Goal: Book appointment/travel/reservation

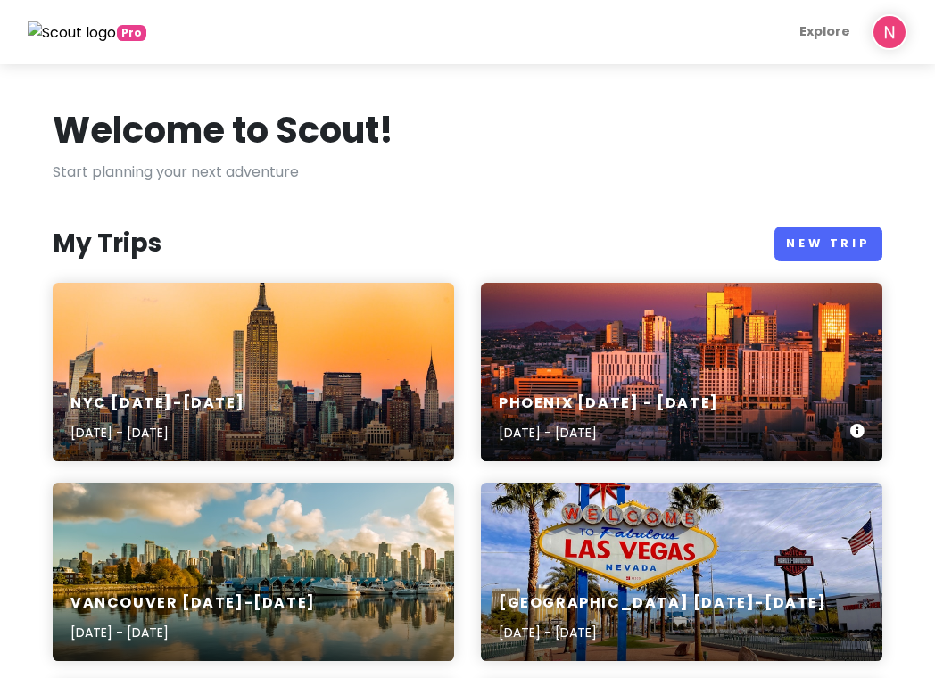
click at [606, 350] on div "Phoenix [DATE] - [DATE] [DATE] - [DATE]" at bounding box center [681, 372] width 401 height 178
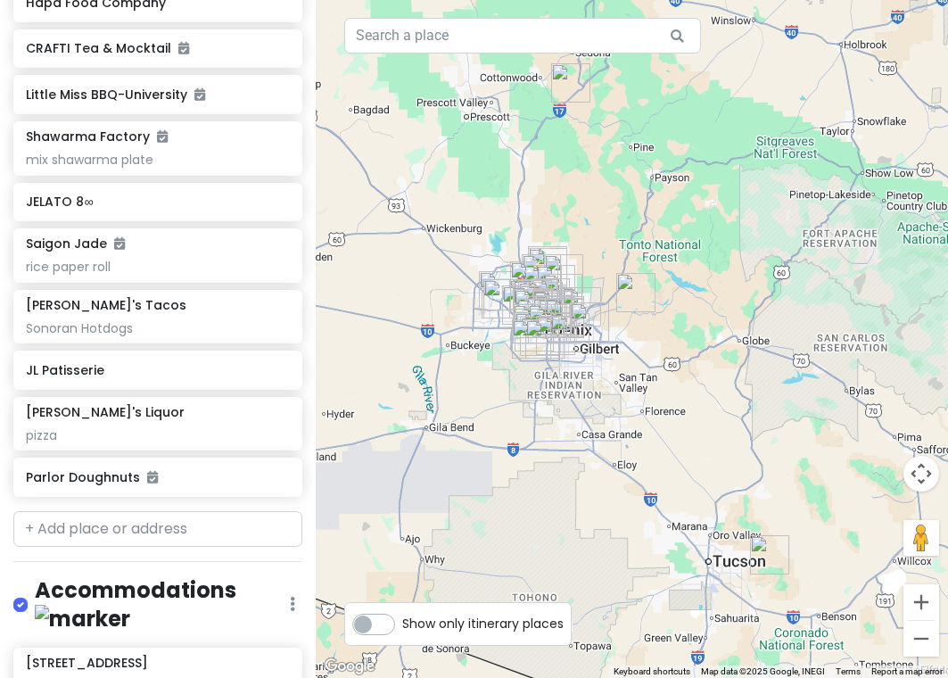
scroll to position [1857, 0]
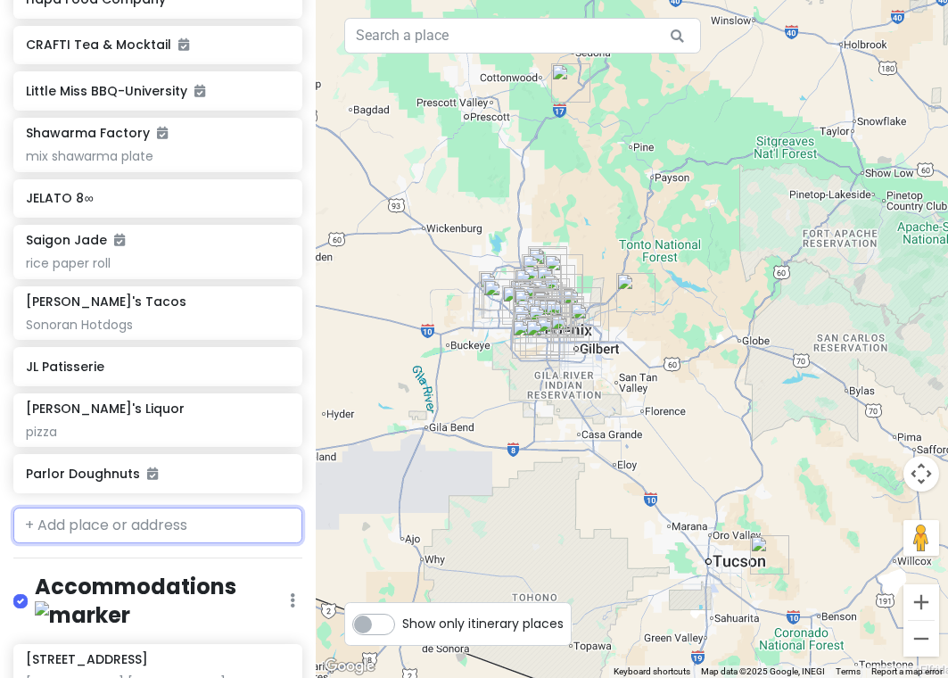
drag, startPoint x: 153, startPoint y: 522, endPoint x: 155, endPoint y: 505, distance: 17.2
click at [153, 522] on input "text" at bounding box center [157, 526] width 289 height 36
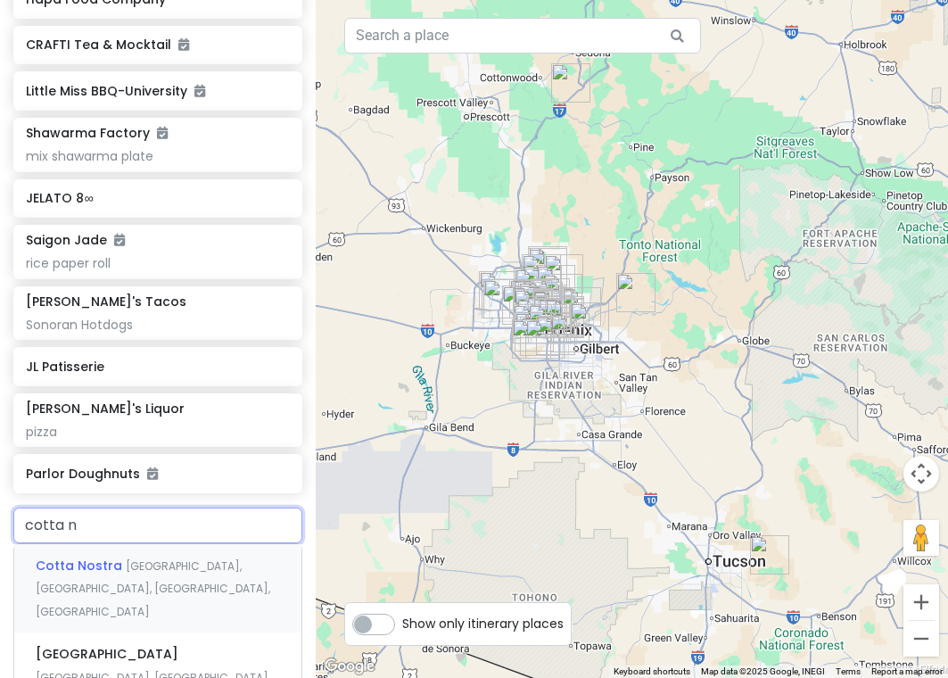
type input "cotta no"
click at [164, 544] on div "[GEOGRAPHIC_DATA], [GEOGRAPHIC_DATA], [GEOGRAPHIC_DATA], [GEOGRAPHIC_DATA]" at bounding box center [157, 588] width 287 height 88
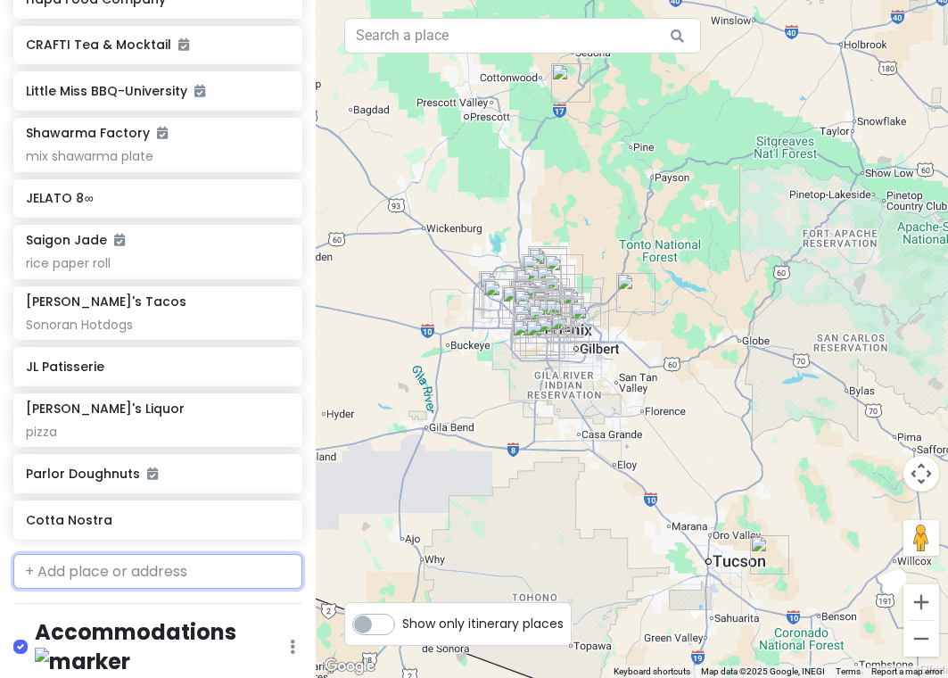
scroll to position [1904, 0]
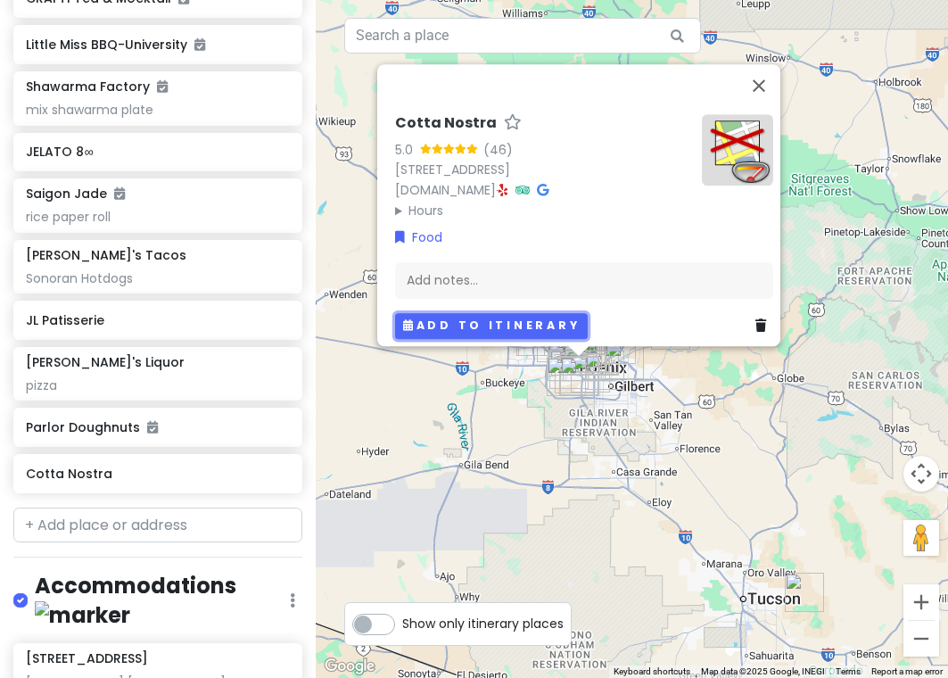
click at [434, 313] on button "Add to itinerary" at bounding box center [491, 326] width 193 height 26
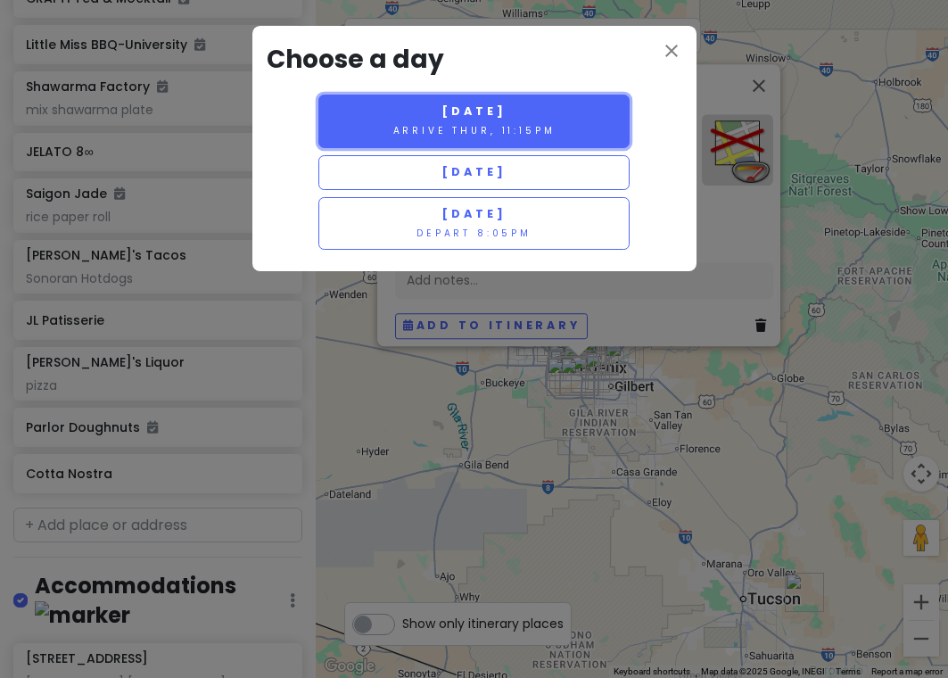
click at [468, 115] on span "[DATE]" at bounding box center [474, 110] width 64 height 15
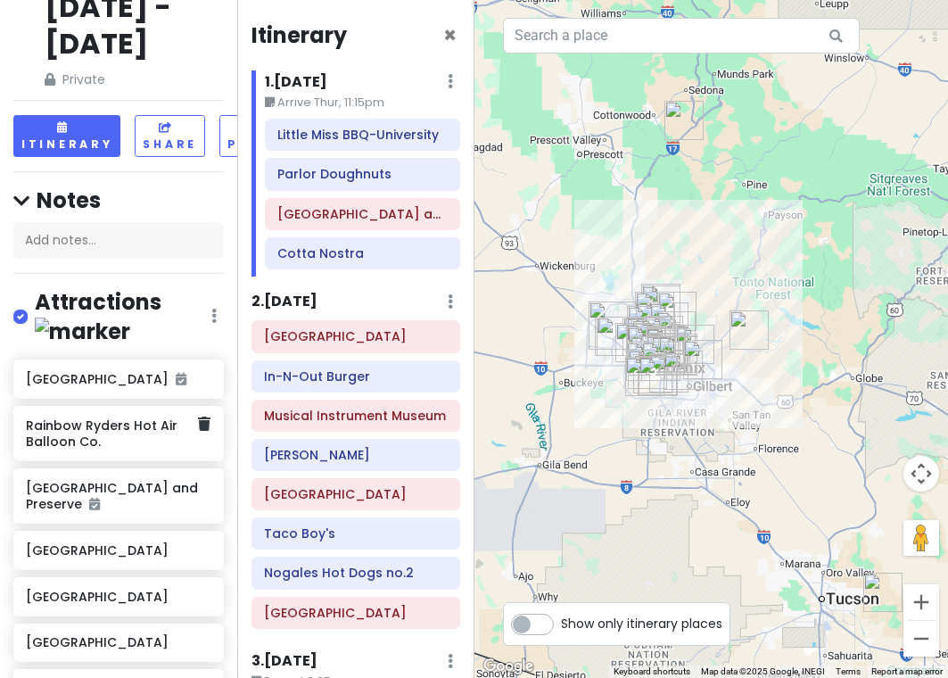
scroll to position [0, 0]
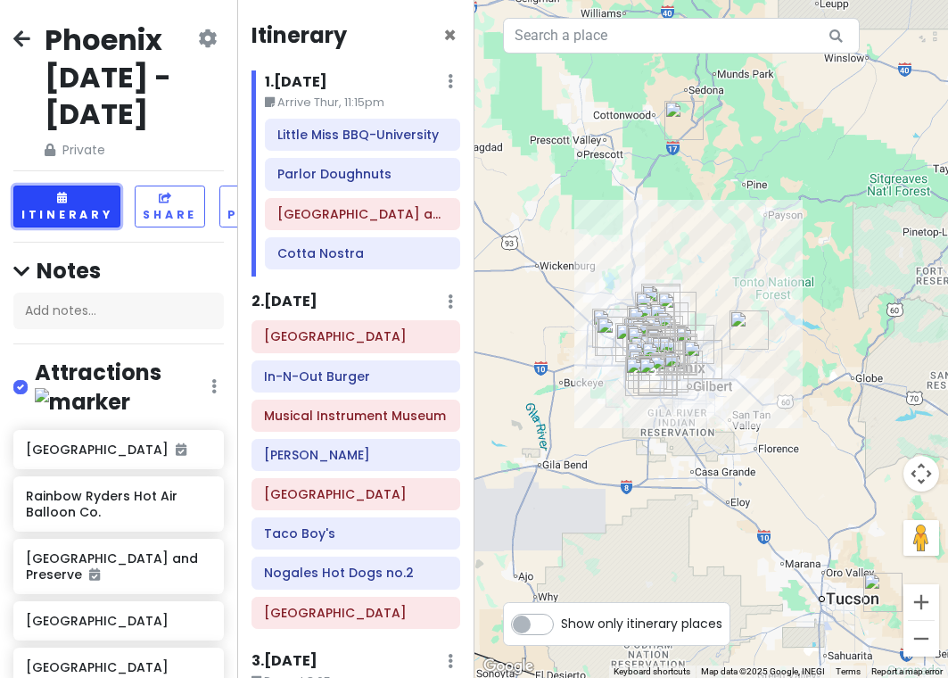
click at [54, 215] on button "Itinerary" at bounding box center [66, 207] width 107 height 42
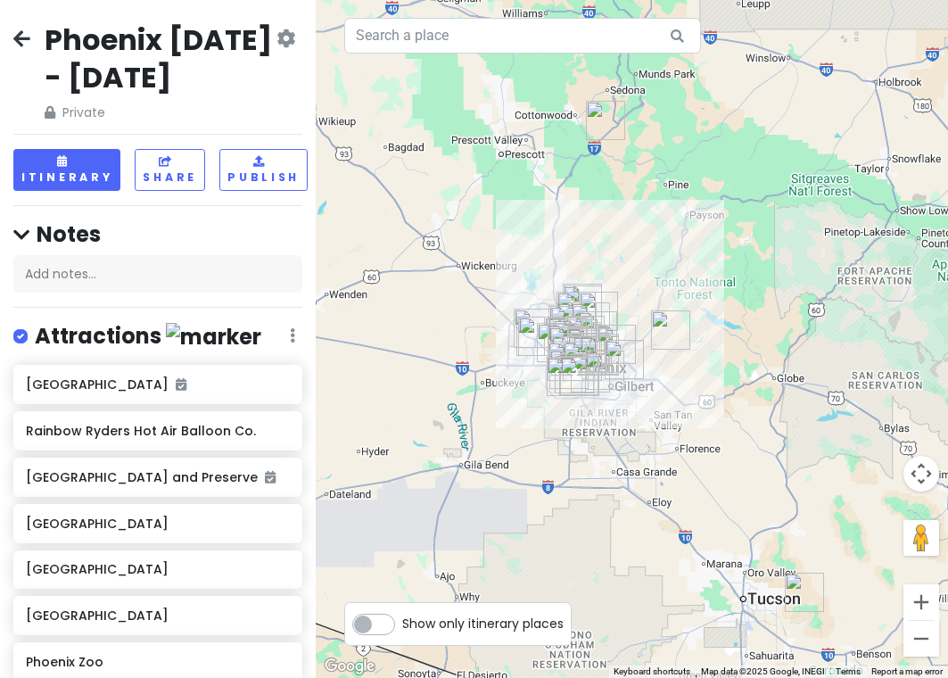
click at [78, 145] on div "Phoenix [DATE] - [DATE] Private Change Dates Make a Copy Delete Trip Give Feedb…" at bounding box center [158, 339] width 316 height 678
click at [69, 176] on button "Itinerary" at bounding box center [66, 170] width 107 height 42
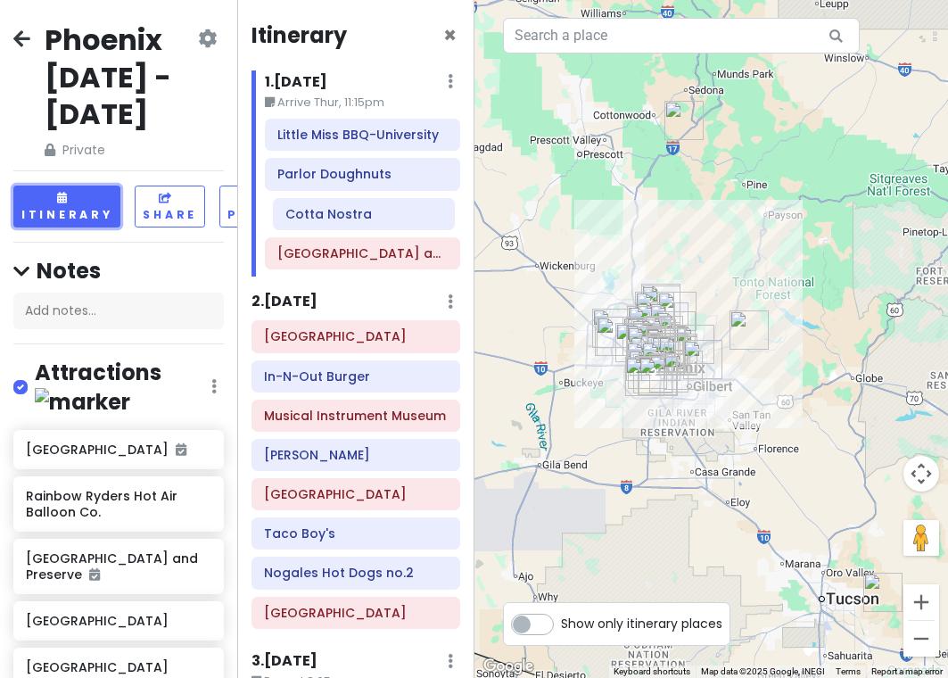
drag, startPoint x: 317, startPoint y: 260, endPoint x: 325, endPoint y: 220, distance: 40.1
click at [325, 220] on div "Little Miss BBQ-University Parlor Doughnuts [GEOGRAPHIC_DATA] and Preserve Cott…" at bounding box center [363, 198] width 222 height 158
click at [332, 245] on h6 "[GEOGRAPHIC_DATA] and Preserve" at bounding box center [362, 253] width 170 height 16
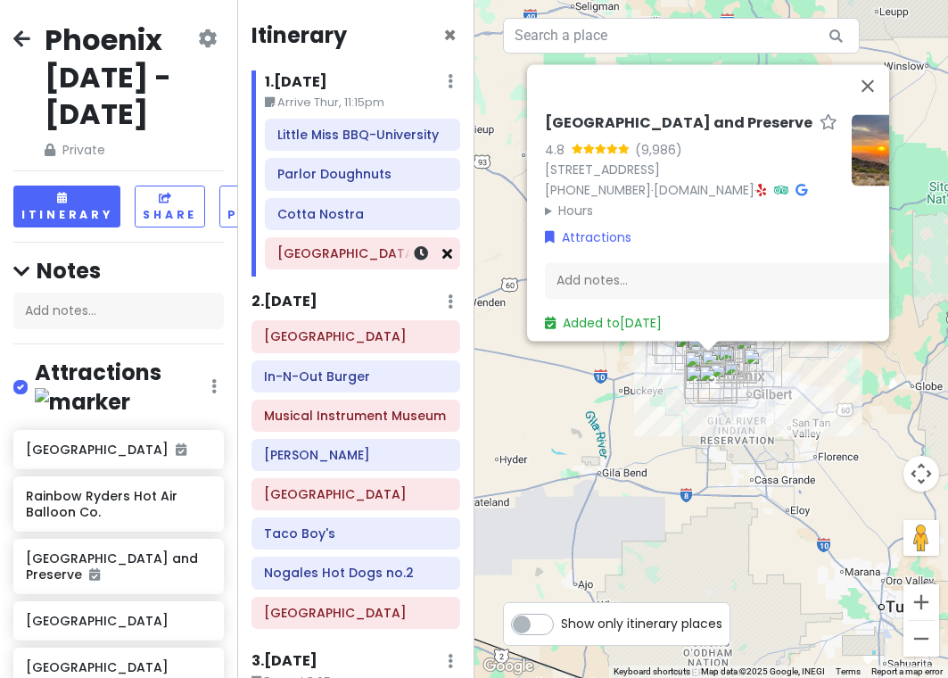
click at [442, 253] on icon at bounding box center [447, 253] width 10 height 14
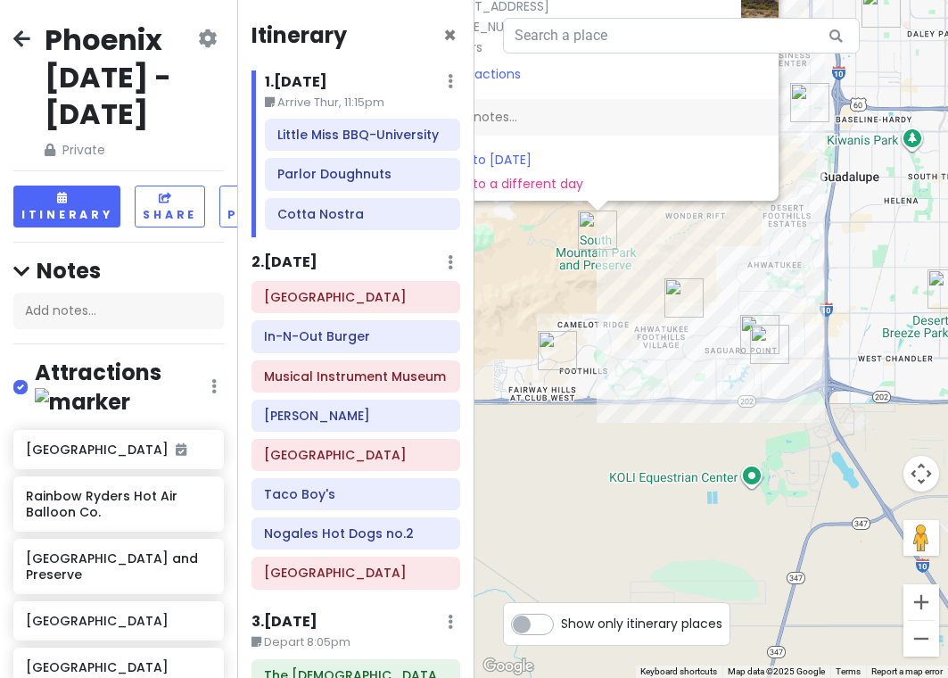
click at [695, 405] on div "[GEOGRAPHIC_DATA] 4.8 (9,986) [STREET_ADDRESS] [PHONE_NUMBER] · [DOMAIN_NAME] ·…" at bounding box center [712, 339] width 475 height 678
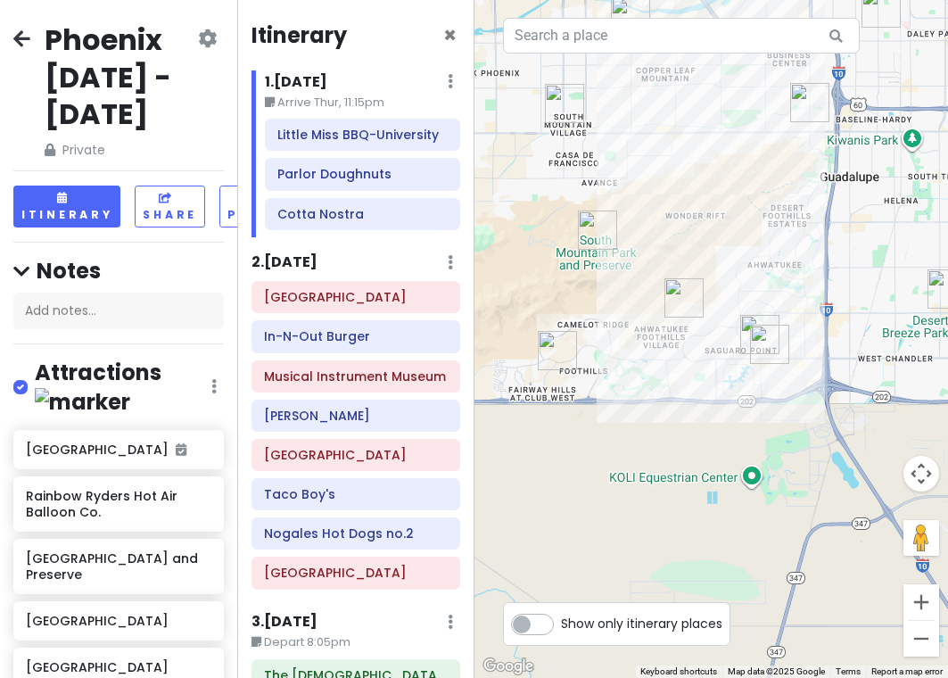
click at [781, 326] on img "Parlor Doughnuts" at bounding box center [769, 344] width 39 height 39
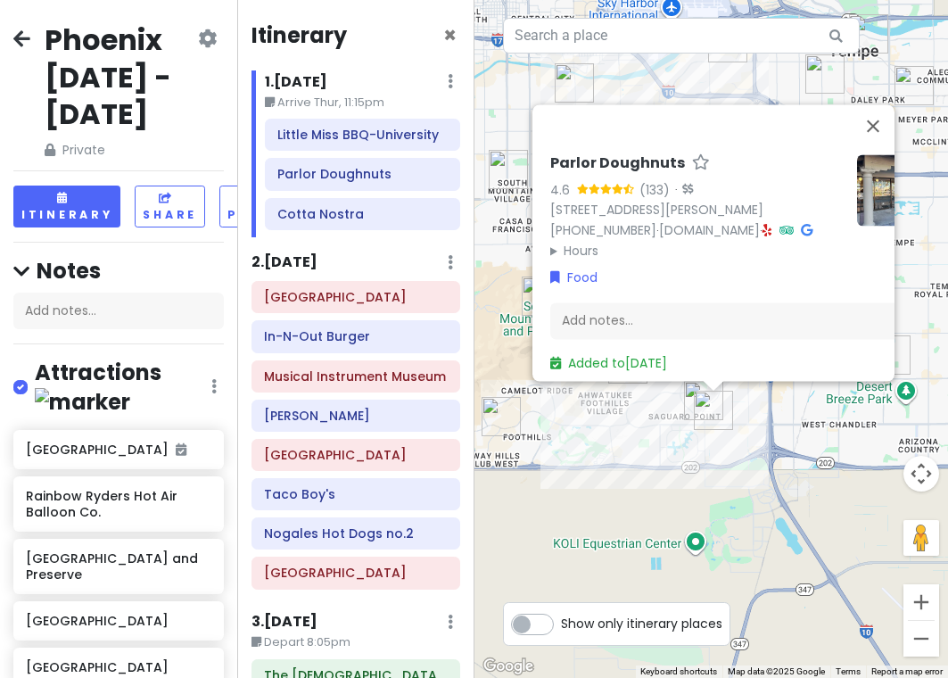
click at [688, 388] on img "Cotta Nostra" at bounding box center [703, 400] width 39 height 39
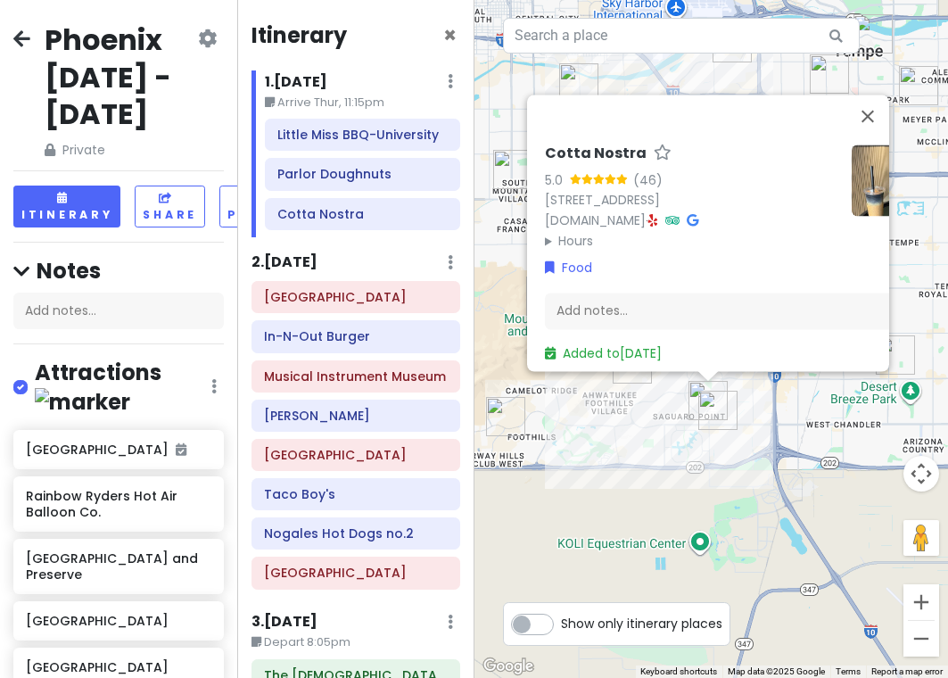
click at [646, 459] on div "Cotta Nostra 5.0 (46) [STREET_ADDRESS] [DOMAIN_NAME] · Hours [DATE] 8:00 AM – 2…" at bounding box center [712, 339] width 475 height 678
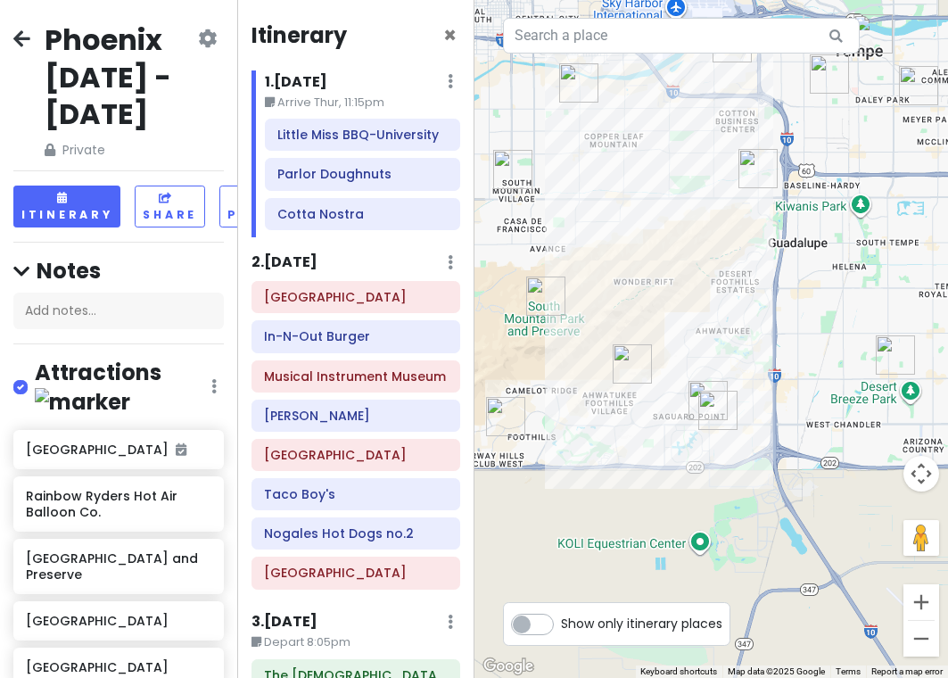
click at [716, 407] on img "Parlor Doughnuts" at bounding box center [717, 410] width 39 height 39
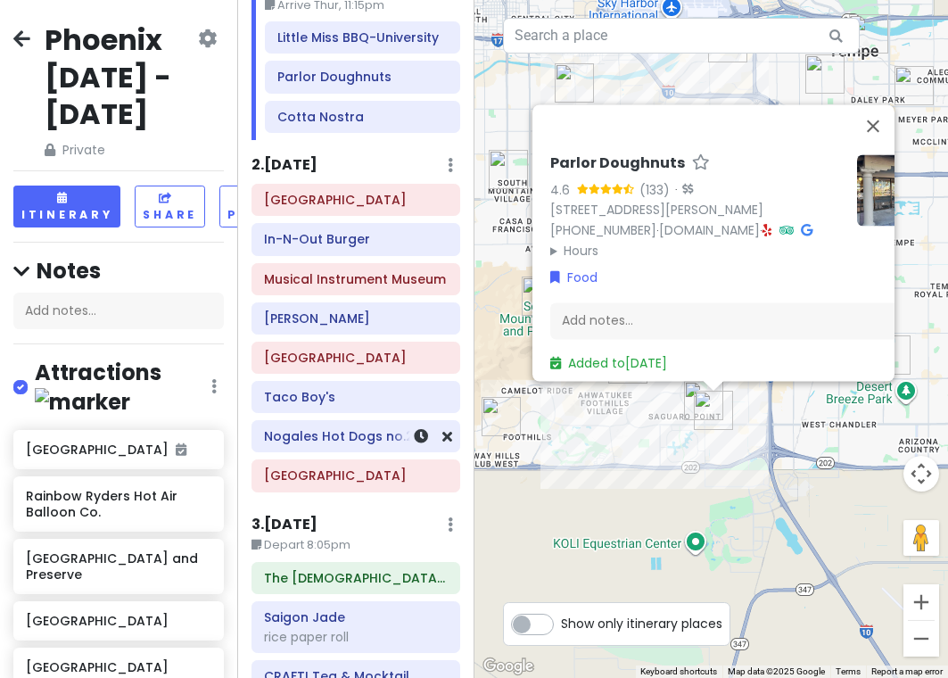
scroll to position [268, 0]
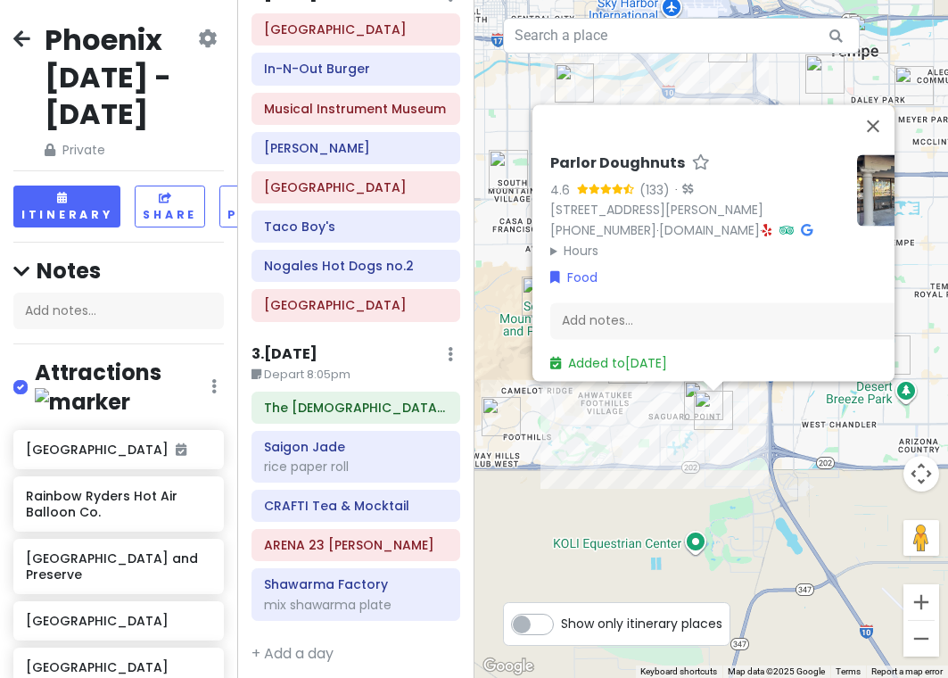
click at [594, 508] on div "Parlor Doughnuts 4.6 (133) · [STREET_ADDRESS][PERSON_NAME] [PHONE_NUMBER] · [DO…" at bounding box center [712, 339] width 475 height 678
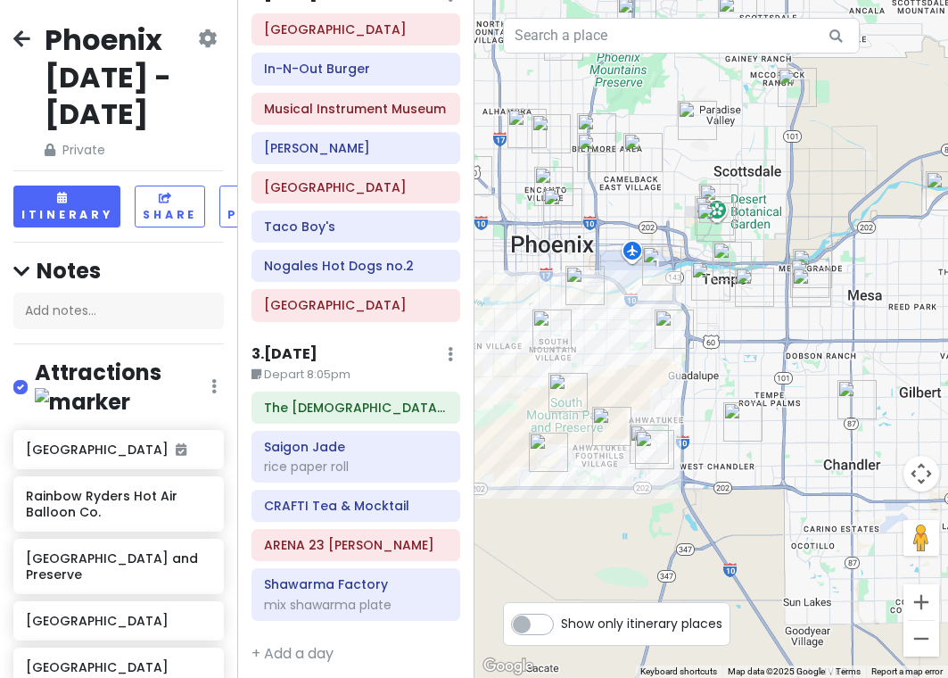
click at [753, 417] on img "Pickleball Kingdom" at bounding box center [742, 421] width 39 height 39
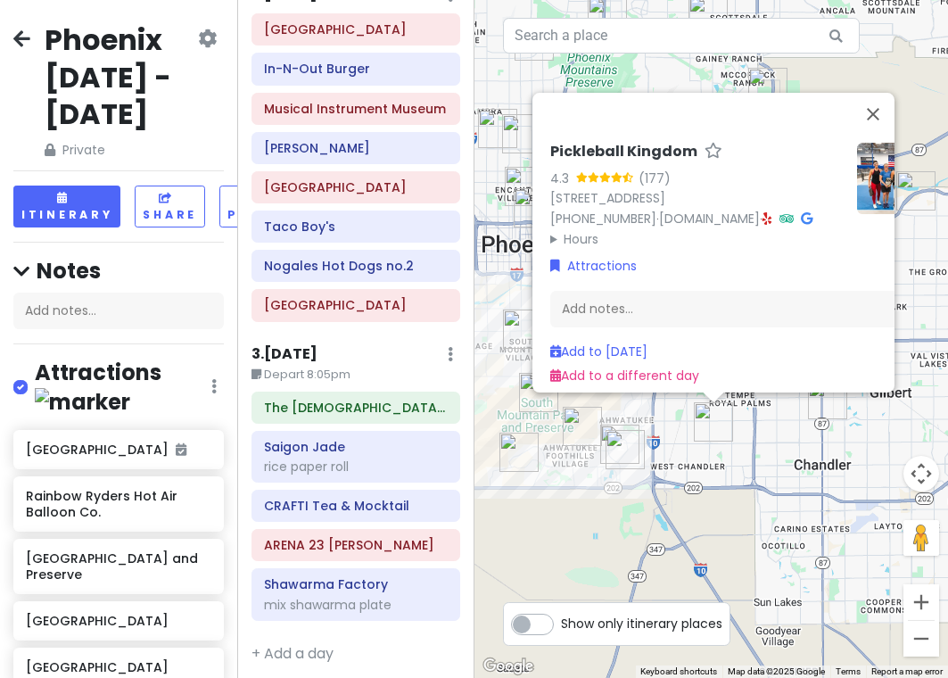
click at [784, 434] on div "Pickleball Kingdom 4.3 (177) [STREET_ADDRESS][PERSON_NAME] [PHONE_NUMBER] · [DO…" at bounding box center [712, 339] width 475 height 678
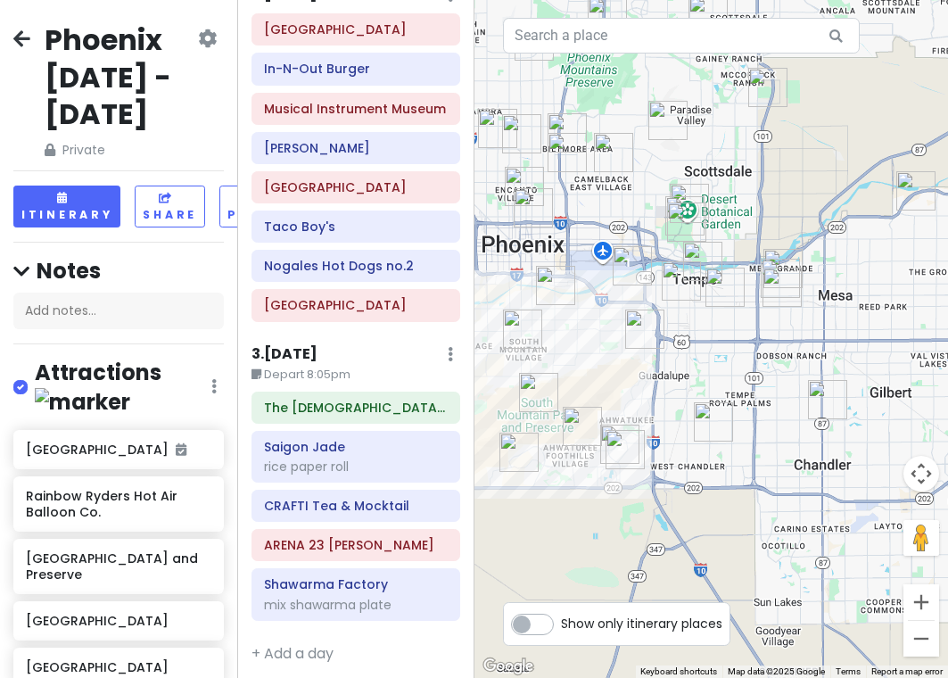
click at [810, 405] on img "ARENA 23 Chandler" at bounding box center [827, 399] width 39 height 39
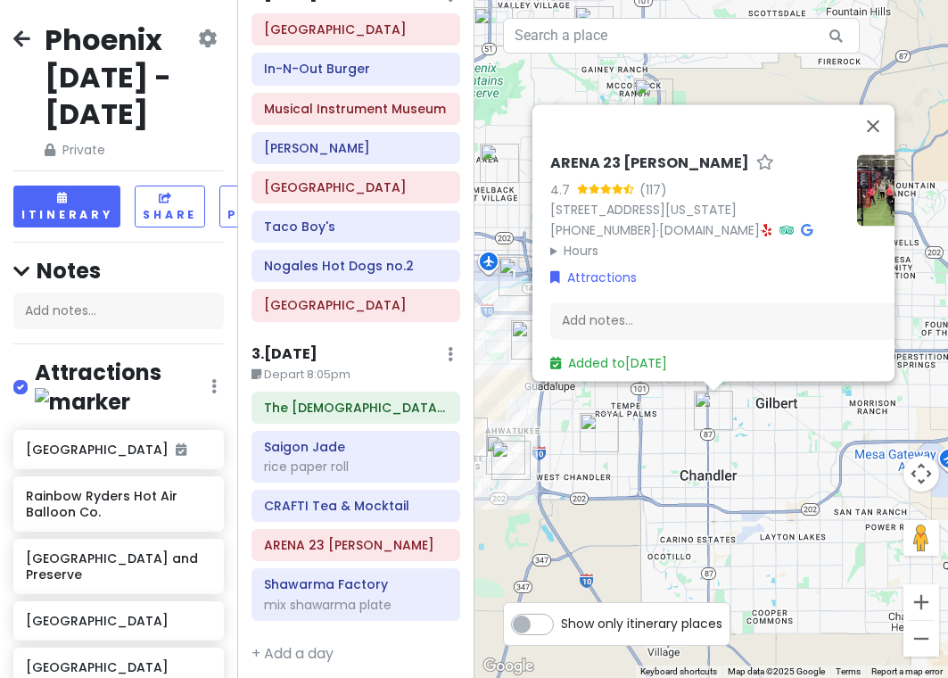
click at [673, 459] on div "ARENA 23 [PERSON_NAME] 4.7 (117) [STREET_ADDRESS][US_STATE] [PHONE_NUMBER] · [D…" at bounding box center [712, 339] width 475 height 678
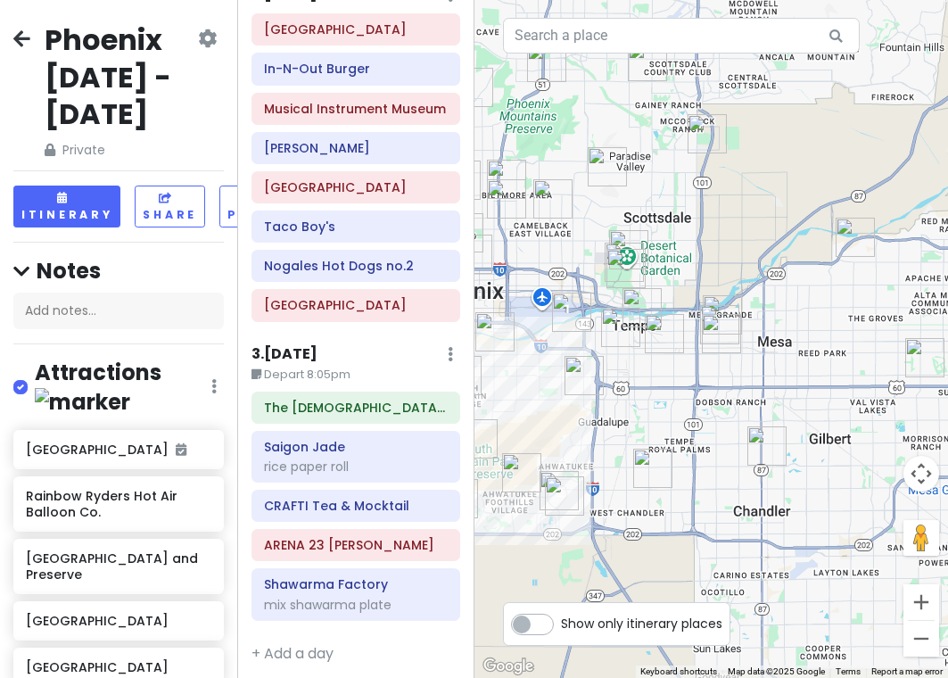
drag, startPoint x: 673, startPoint y: 459, endPoint x: 775, endPoint y: 509, distance: 113.7
click at [775, 509] on div at bounding box center [712, 339] width 475 height 678
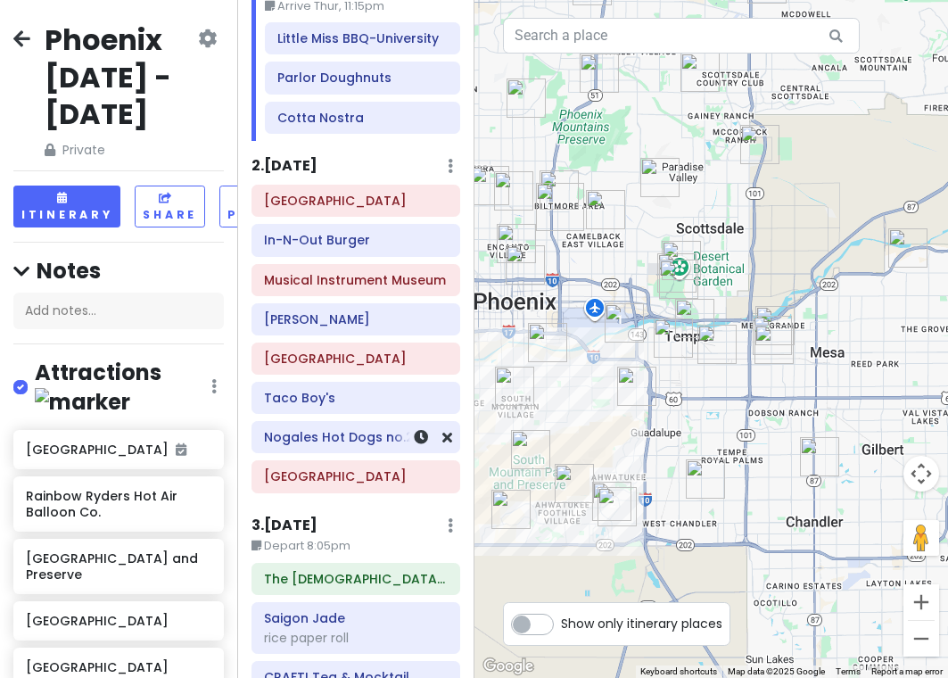
scroll to position [89, 0]
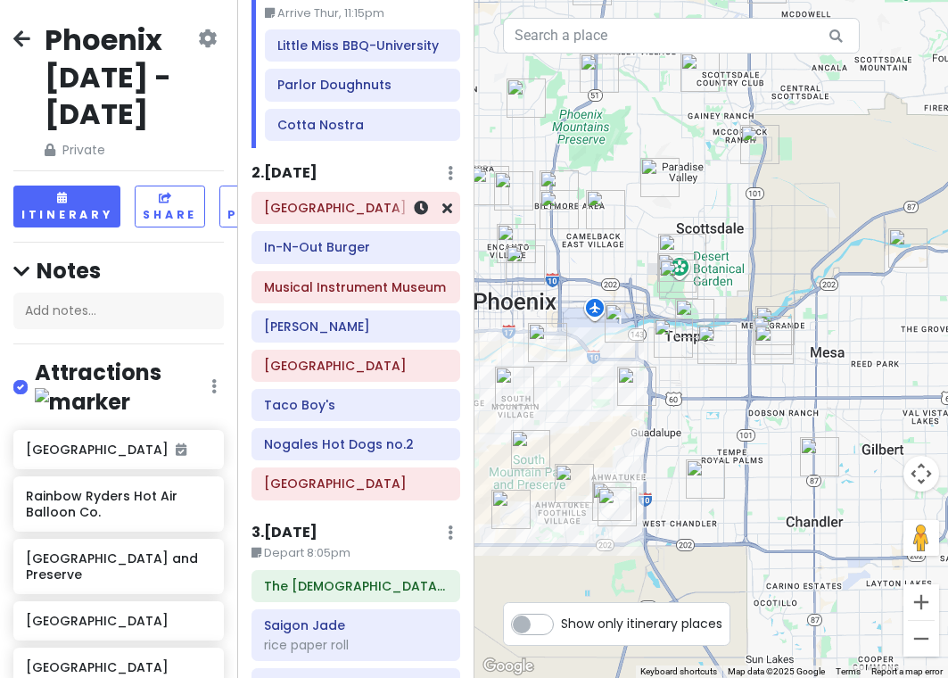
click at [319, 202] on h6 "[GEOGRAPHIC_DATA]" at bounding box center [356, 208] width 184 height 16
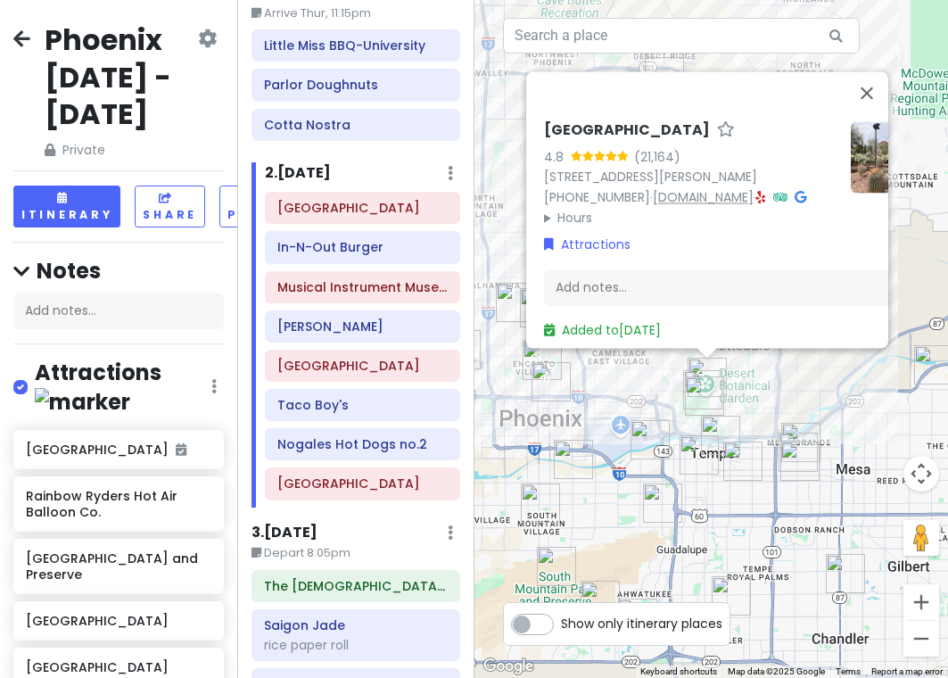
click at [657, 188] on link "[DOMAIN_NAME]" at bounding box center [703, 197] width 101 height 18
click at [796, 384] on div "[GEOGRAPHIC_DATA] 4.8 (21,164) [STREET_ADDRESS][PERSON_NAME] [PHONE_NUMBER] · […" at bounding box center [712, 339] width 475 height 678
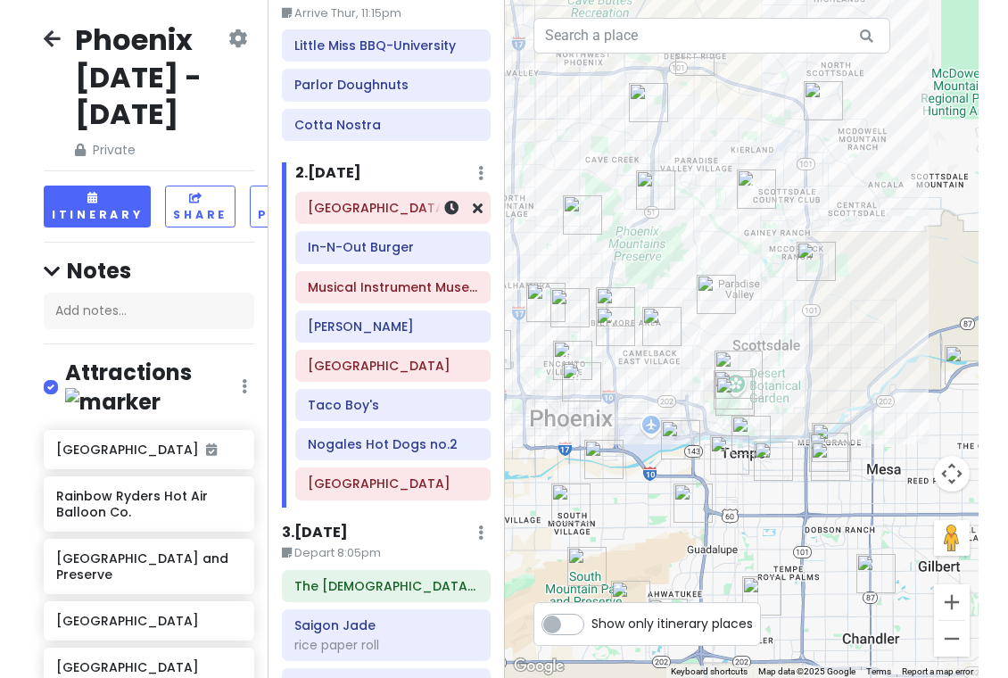
scroll to position [0, 0]
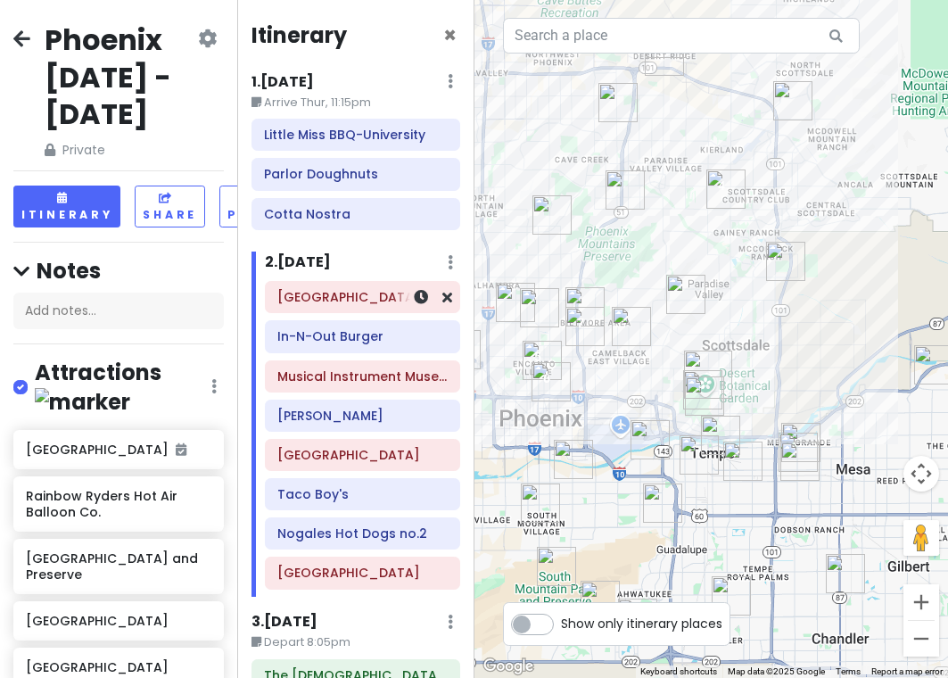
click at [350, 302] on h6 "[GEOGRAPHIC_DATA]" at bounding box center [362, 297] width 170 height 16
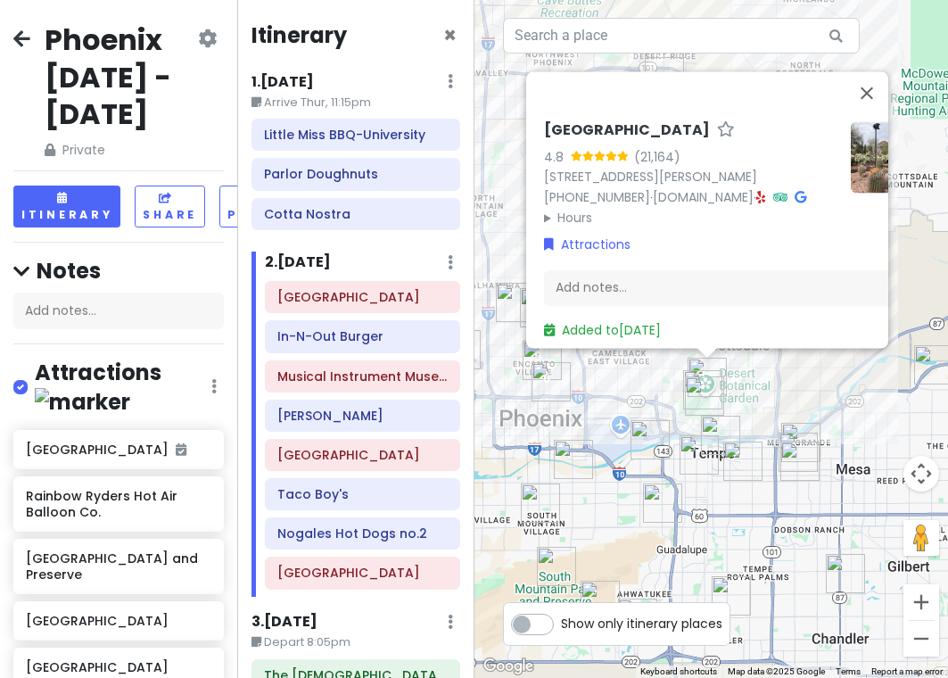
click at [724, 426] on img "Shawarma Factory" at bounding box center [720, 435] width 39 height 39
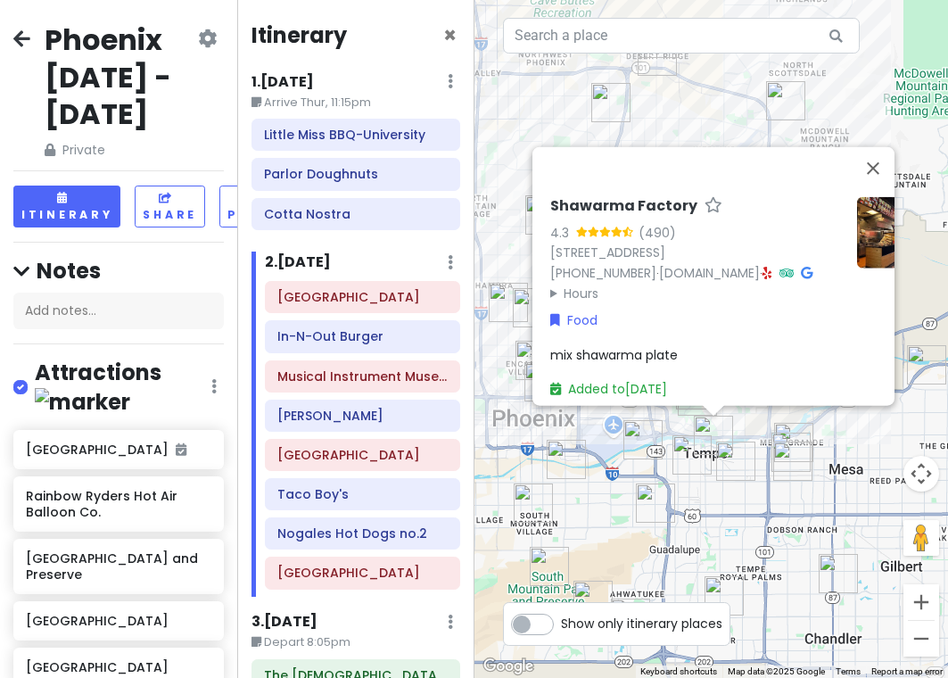
click at [726, 453] on img "JELATO 8∞" at bounding box center [735, 461] width 39 height 39
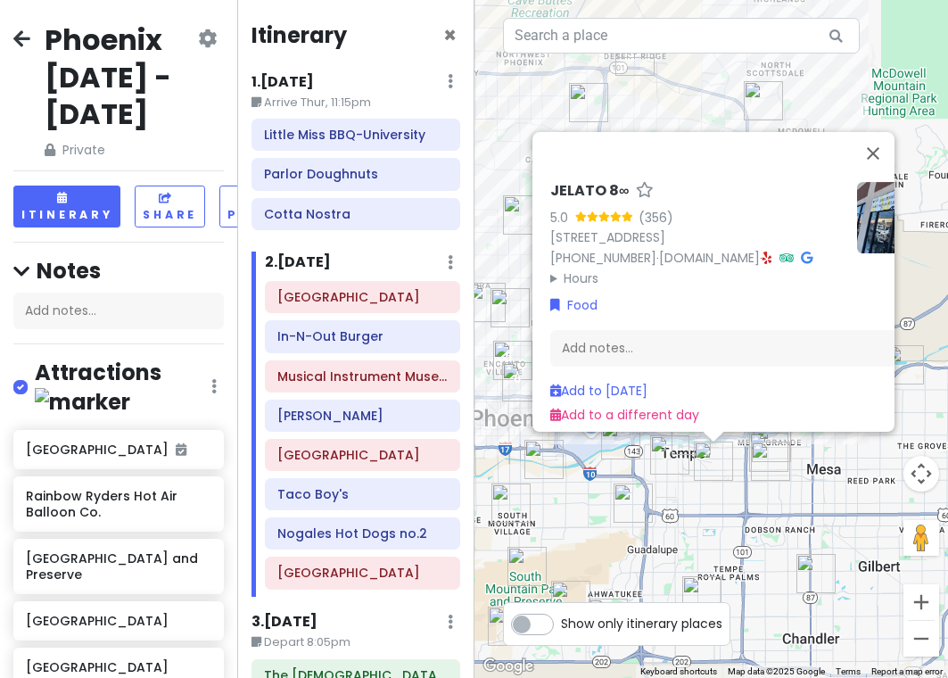
click at [689, 477] on div "JELATO 8∞ 5.0 (356) [STREET_ADDRESS] [PHONE_NUMBER] · [DOMAIN_NAME] · Hours [DA…" at bounding box center [712, 339] width 475 height 678
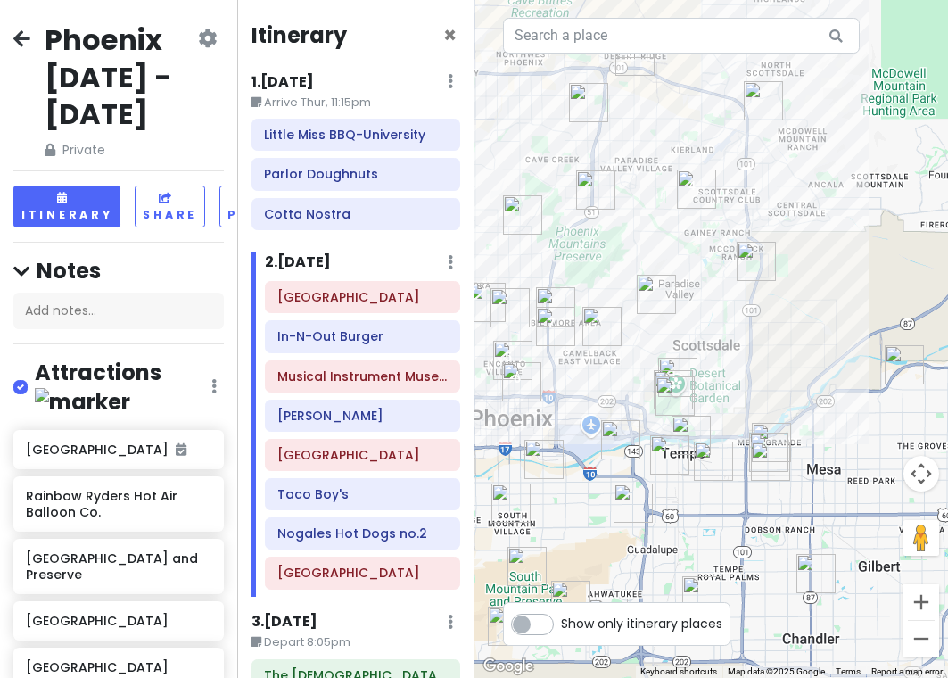
click at [625, 431] on img "Little Miss BBQ-University" at bounding box center [620, 439] width 39 height 39
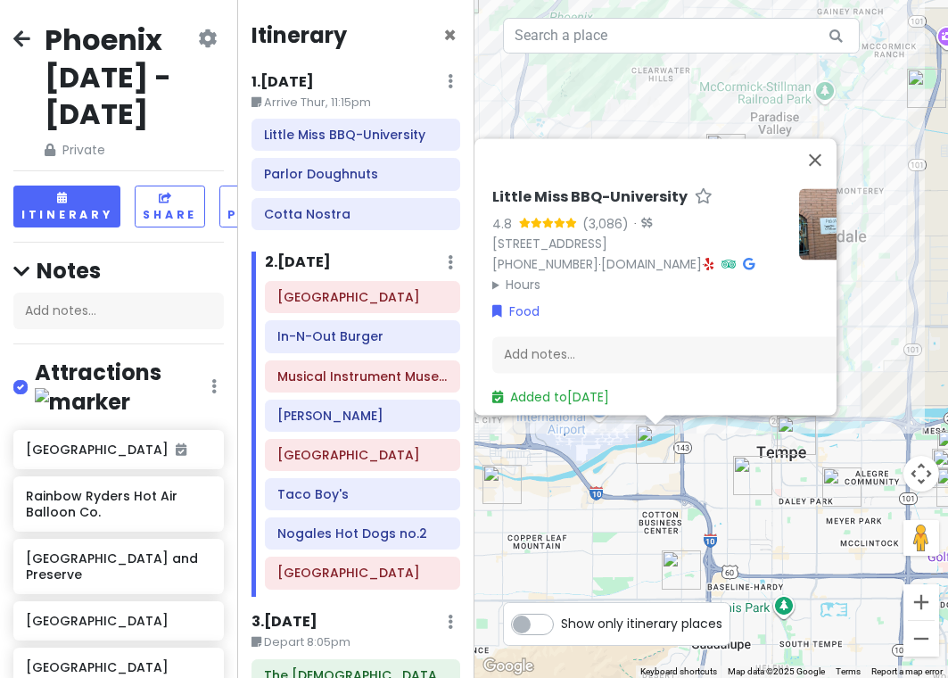
click at [721, 442] on div "Little Miss BBQ-University 4.8 (3,086) · [STREET_ADDRESS] [PHONE_NUMBER] · [DOM…" at bounding box center [712, 339] width 475 height 678
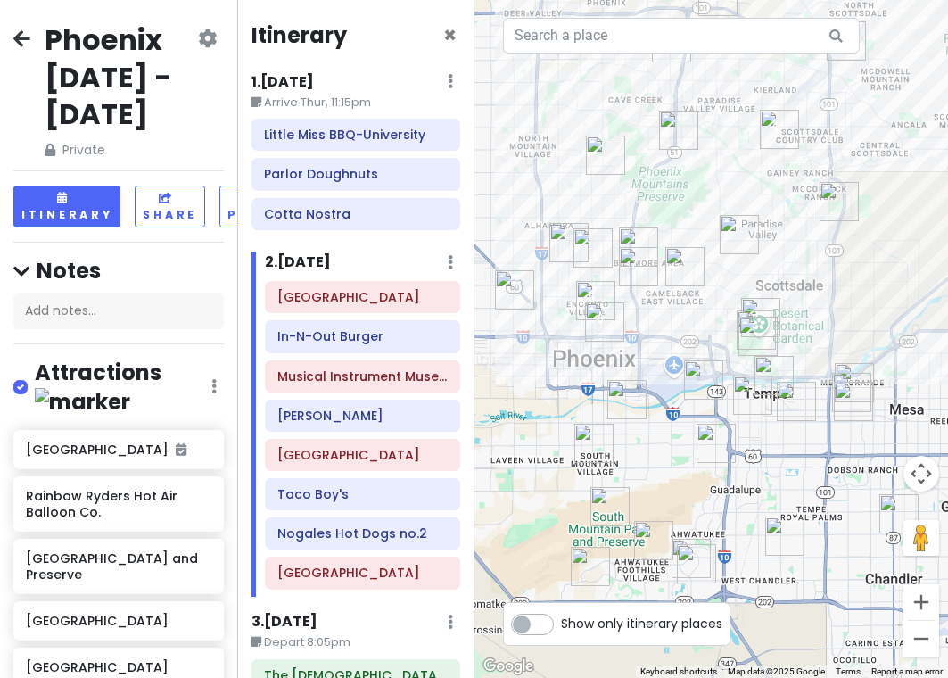
click at [855, 406] on img "Saigon Jade" at bounding box center [853, 401] width 39 height 39
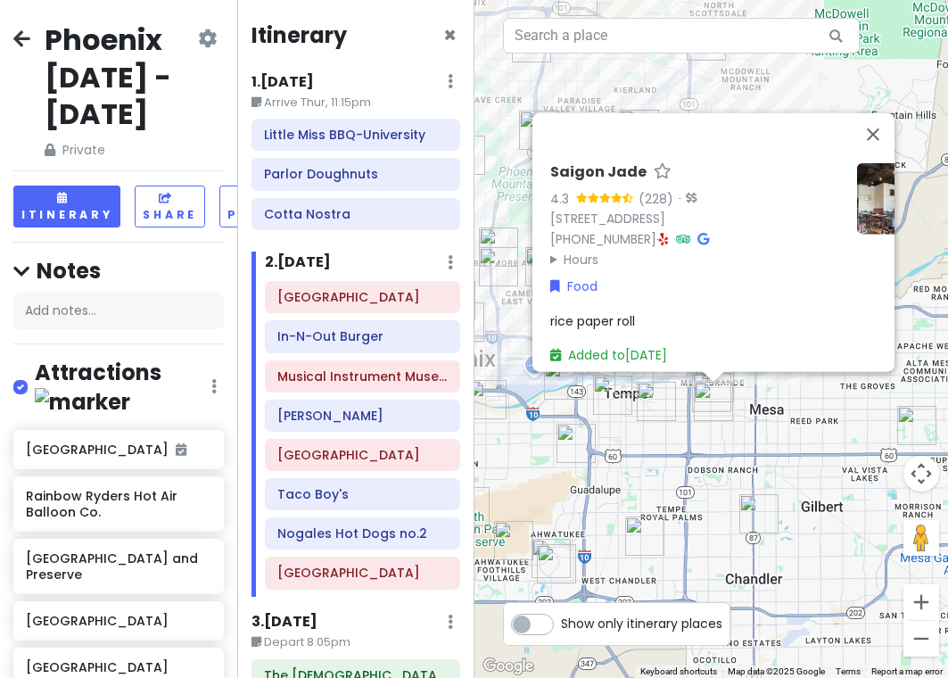
click at [758, 461] on div "Saigon Jade 4.3 (228) · [STREET_ADDRESS] [PHONE_NUMBER] · Hours [DATE] 10:00 AM…" at bounding box center [712, 339] width 475 height 678
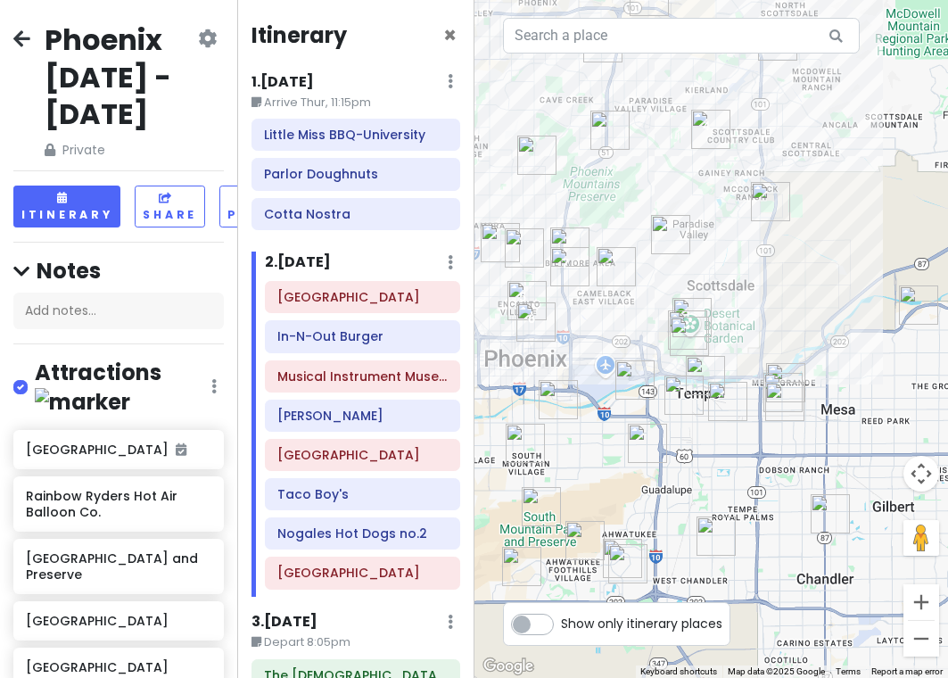
drag, startPoint x: 665, startPoint y: 420, endPoint x: 748, endPoint y: 418, distance: 83.0
click at [748, 418] on div "To navigate, press the arrow keys." at bounding box center [712, 339] width 475 height 678
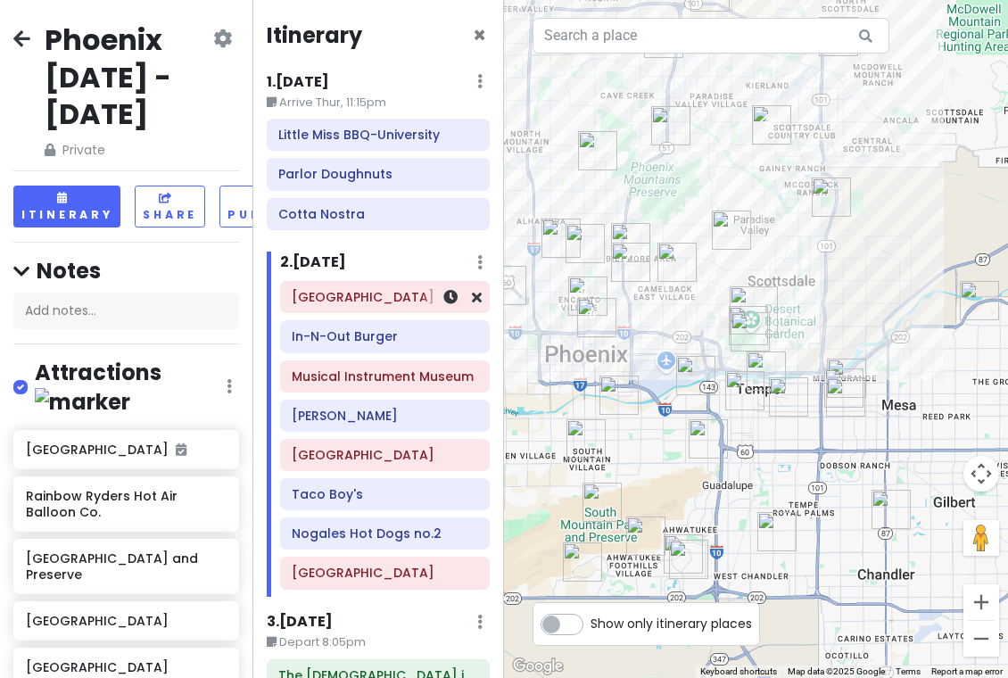
click at [359, 298] on h6 "[GEOGRAPHIC_DATA]" at bounding box center [385, 297] width 186 height 16
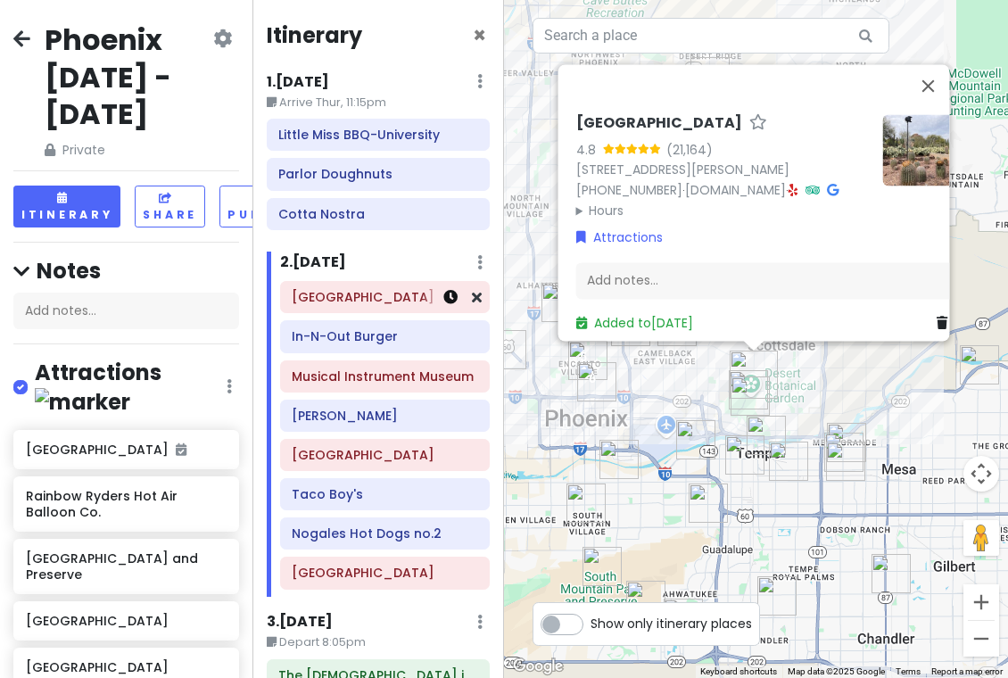
click at [443, 301] on icon at bounding box center [450, 297] width 14 height 14
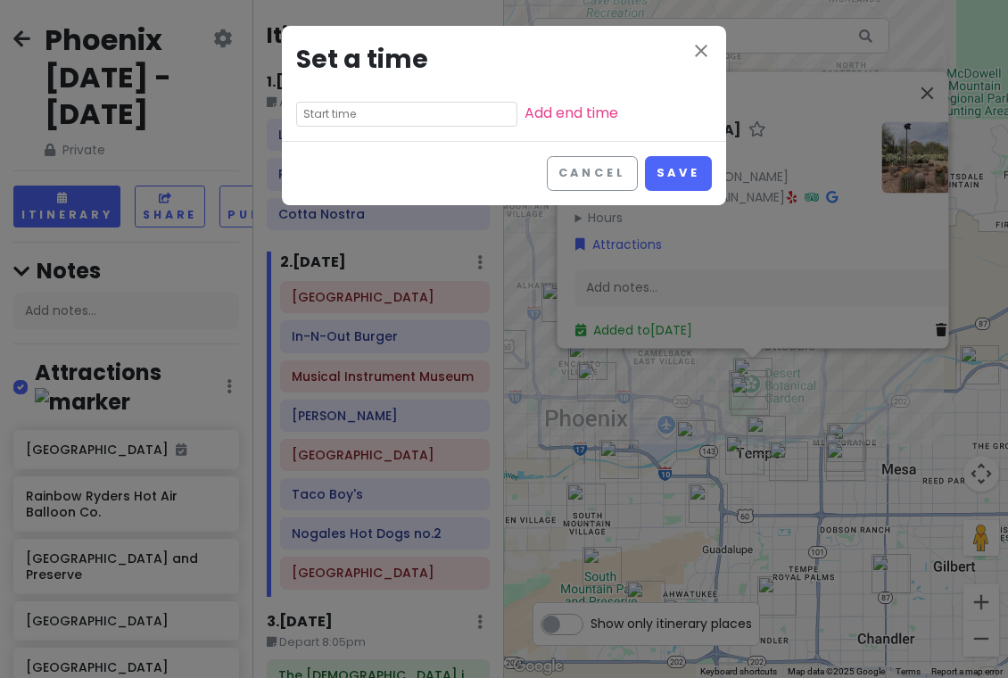
click at [374, 121] on input "text" at bounding box center [406, 114] width 221 height 25
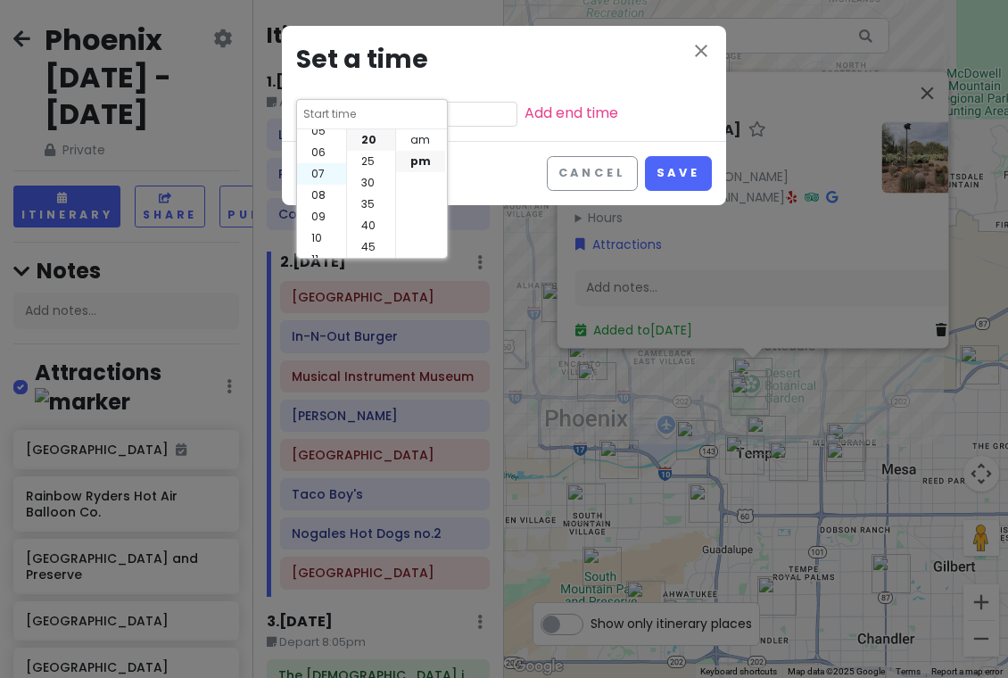
scroll to position [128, 0]
click at [323, 220] on li "10" at bounding box center [321, 225] width 49 height 21
type input "10:20 pm"
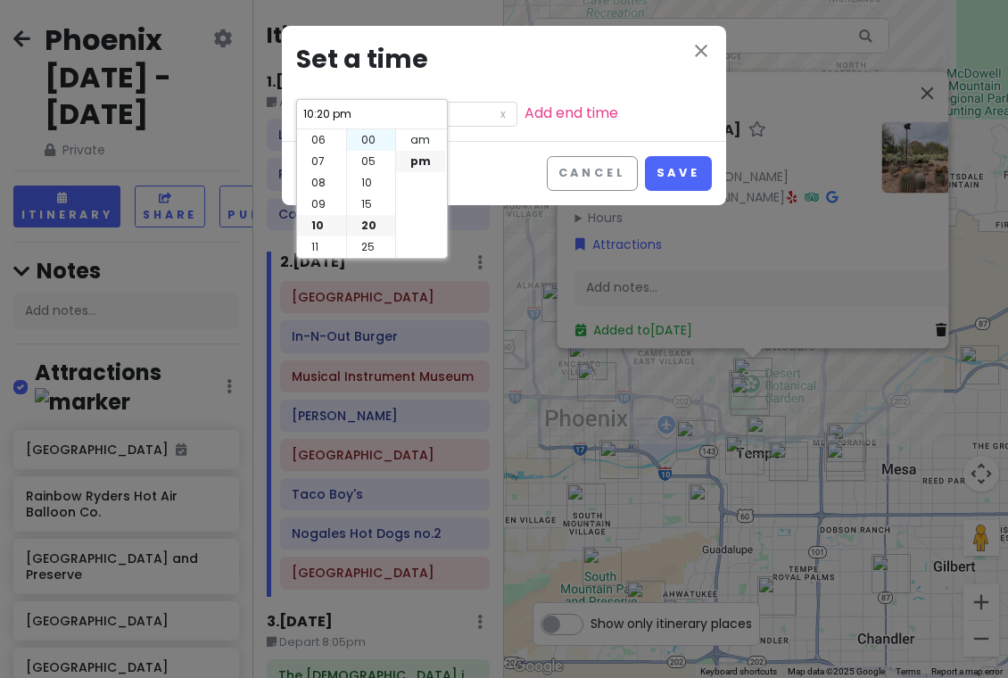
click at [372, 136] on li "00" at bounding box center [371, 139] width 48 height 21
type input "10:00 pm"
click at [421, 144] on li "am" at bounding box center [420, 139] width 49 height 21
type input "10:00 am"
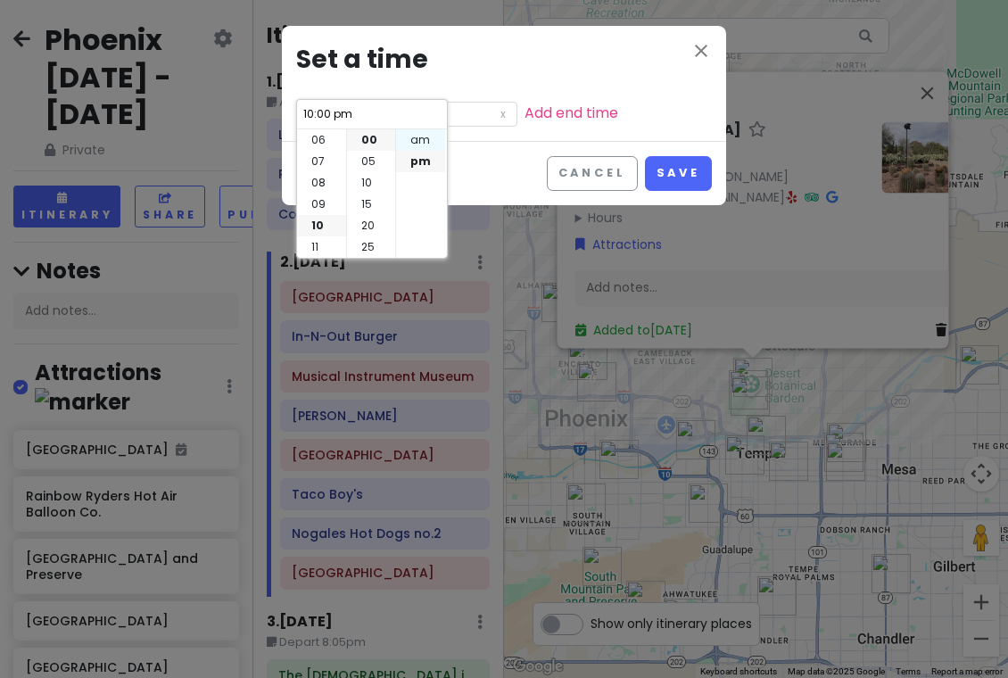
type input "10:00 am"
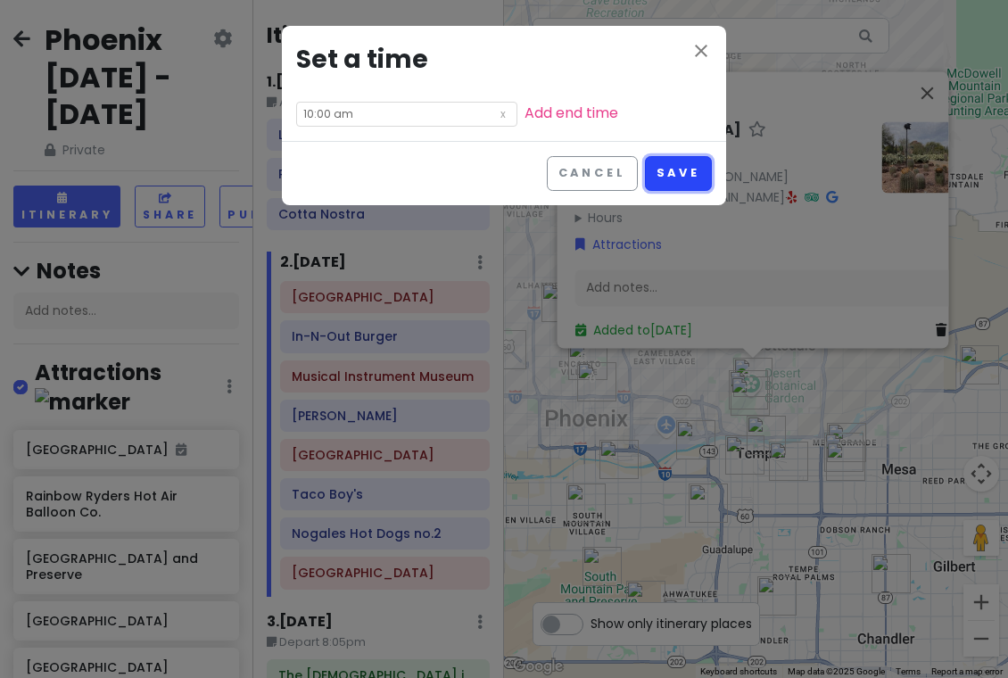
click at [671, 176] on button "Save" at bounding box center [678, 173] width 67 height 35
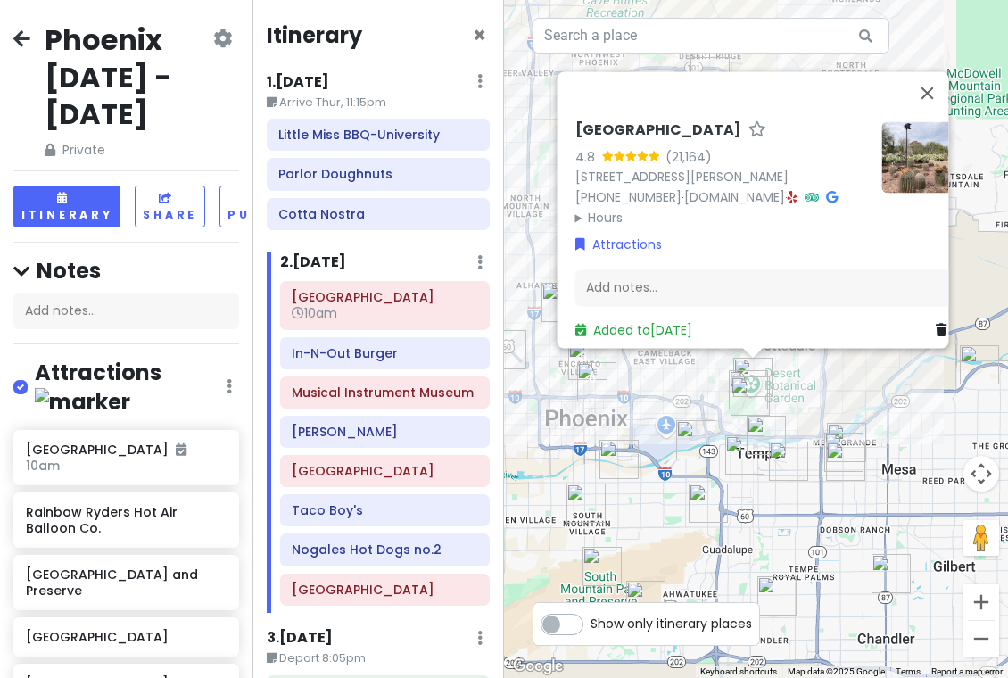
click at [924, 393] on div "[GEOGRAPHIC_DATA] 4.8 (21,164) [STREET_ADDRESS][PERSON_NAME] [PHONE_NUMBER] · […" at bounding box center [756, 339] width 504 height 678
